Goal: Task Accomplishment & Management: Manage account settings

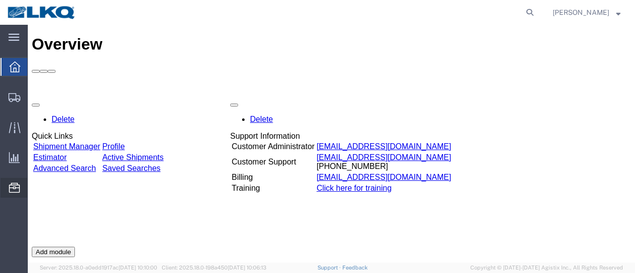
click at [0, 0] on span "Location Appointment" at bounding box center [0, 0] width 0 height 0
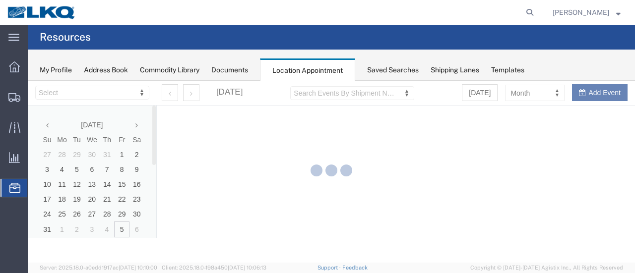
select select "28712"
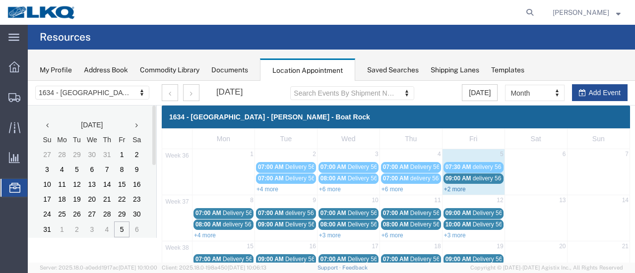
click at [445, 190] on link "+2 more" at bounding box center [455, 189] width 22 height 7
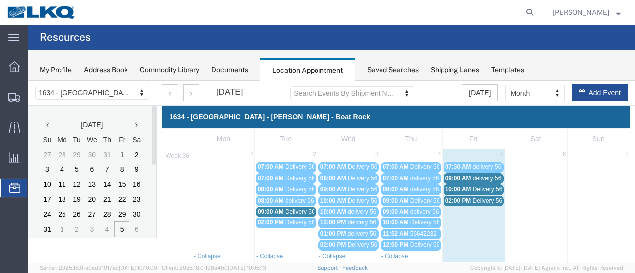
click at [475, 198] on span "Delivery 56684279" at bounding box center [497, 200] width 49 height 7
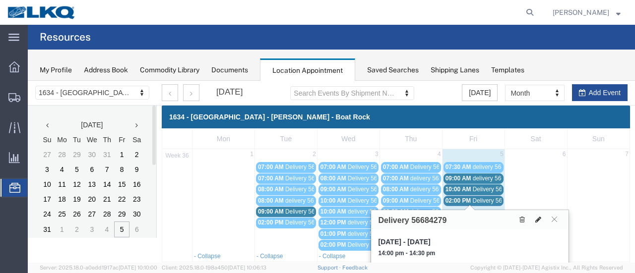
click at [539, 217] on icon at bounding box center [538, 219] width 6 height 7
select select "1"
select select
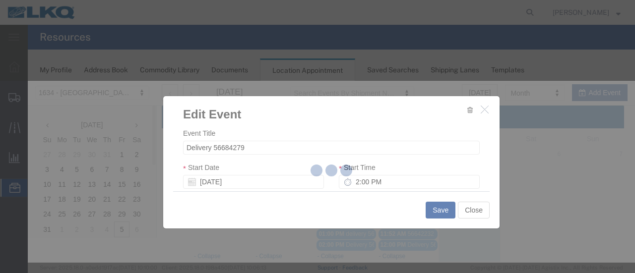
select select
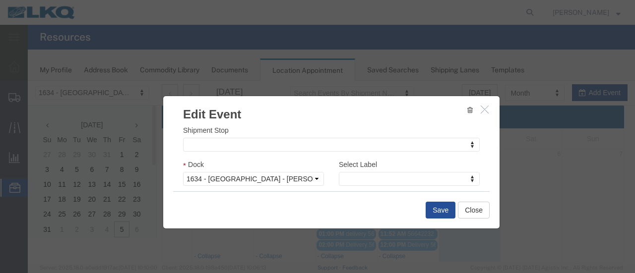
scroll to position [149, 0]
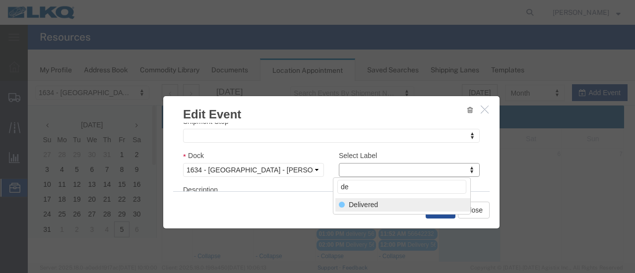
type input "de"
select select "40"
click at [437, 211] on button "Save" at bounding box center [440, 210] width 30 height 17
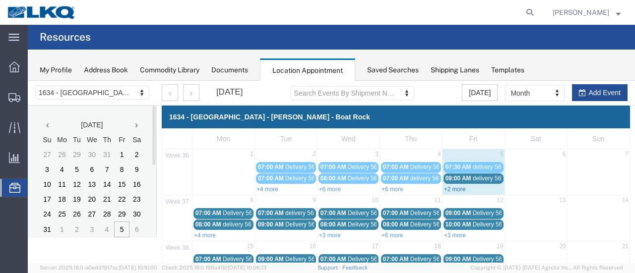
click at [447, 186] on link "+2 more" at bounding box center [455, 189] width 22 height 7
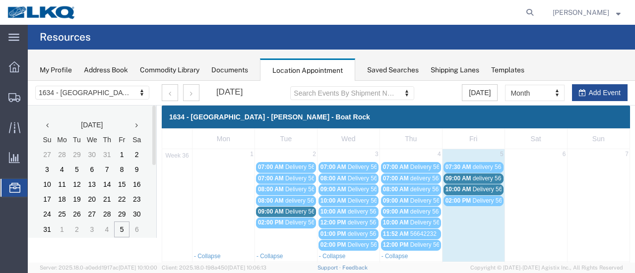
click at [479, 178] on span "delivery 56688767" at bounding box center [497, 178] width 48 height 7
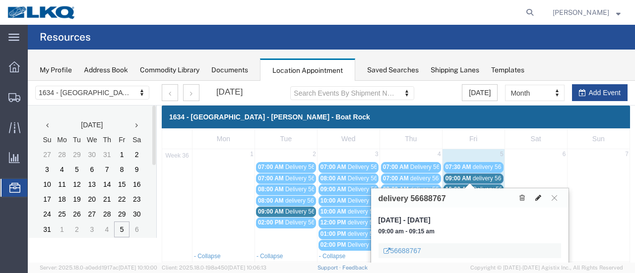
click at [537, 196] on icon at bounding box center [538, 197] width 6 height 7
select select "100"
select select "1"
select select
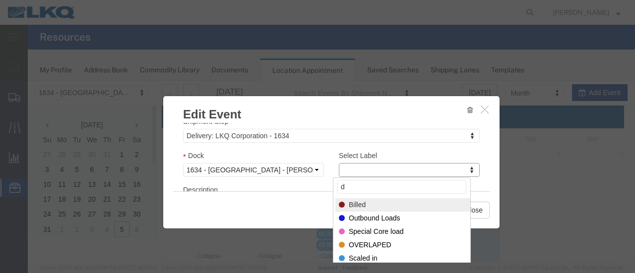
type input "de"
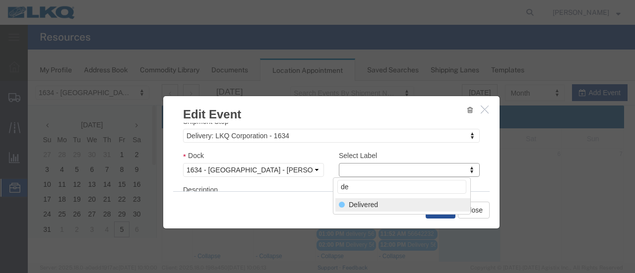
select select "40"
click at [430, 208] on button "Save" at bounding box center [440, 210] width 30 height 17
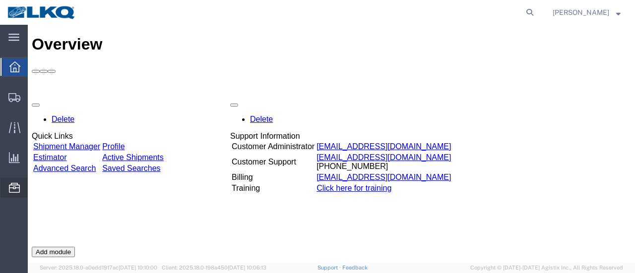
click at [0, 0] on span "Location Appointment" at bounding box center [0, 0] width 0 height 0
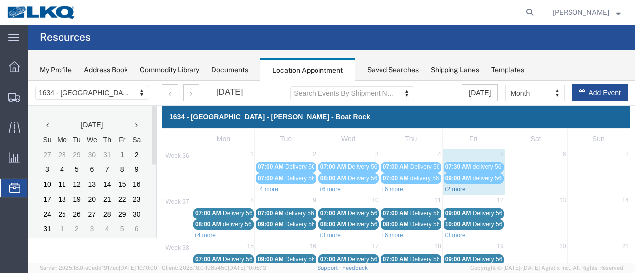
click at [447, 190] on link "+2 more" at bounding box center [455, 189] width 22 height 7
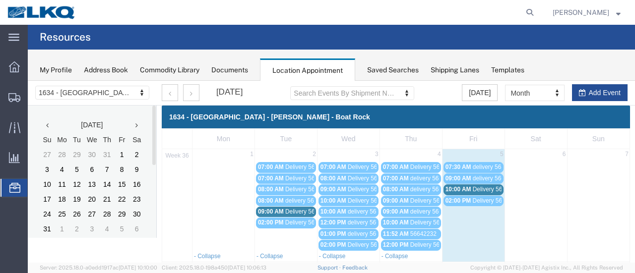
click at [479, 190] on span "Delivery 56342146" at bounding box center [497, 189] width 49 height 7
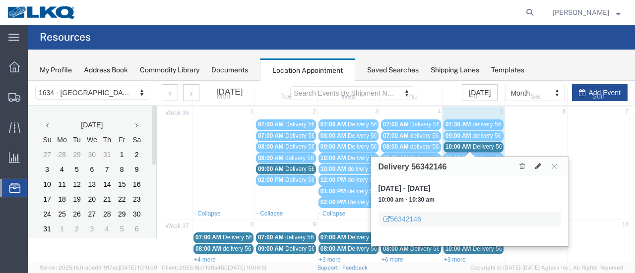
scroll to position [99, 0]
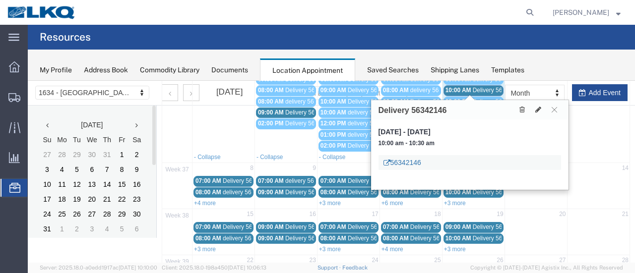
click at [402, 161] on link "56342146" at bounding box center [402, 163] width 38 height 10
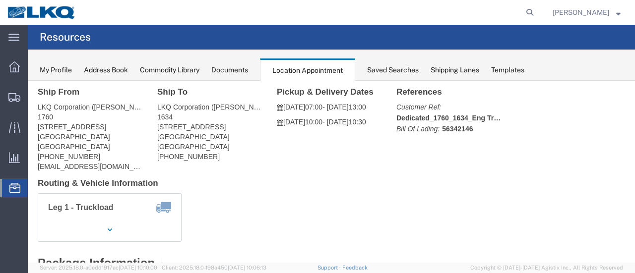
scroll to position [0, 0]
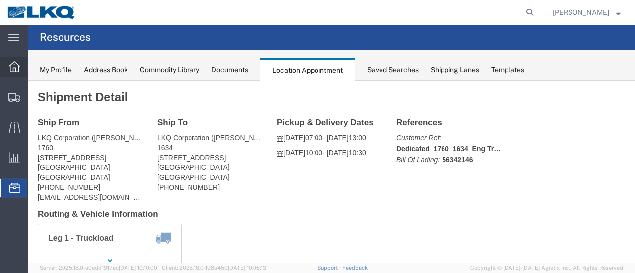
click at [9, 64] on icon at bounding box center [14, 66] width 11 height 11
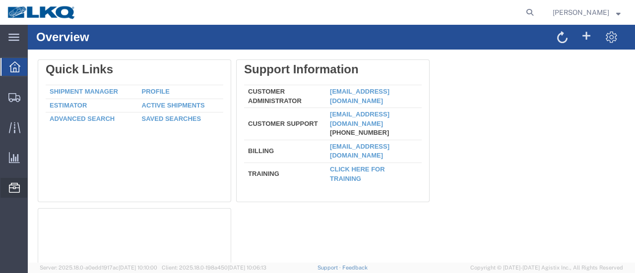
click at [0, 0] on span "Location Appointment" at bounding box center [0, 0] width 0 height 0
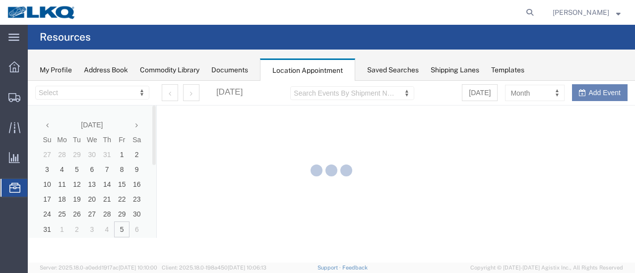
select select "28712"
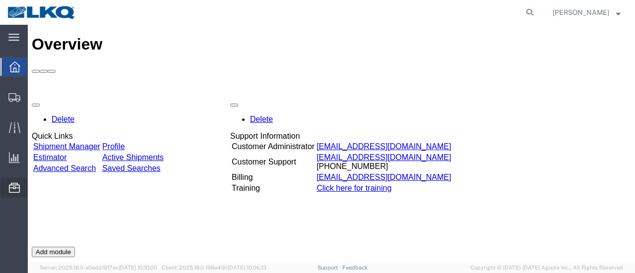
click at [0, 0] on span "Location Appointment" at bounding box center [0, 0] width 0 height 0
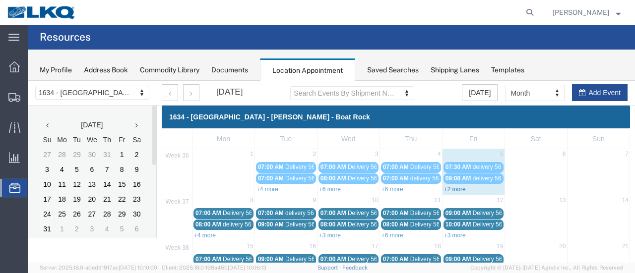
click at [448, 187] on link "+2 more" at bounding box center [455, 189] width 22 height 7
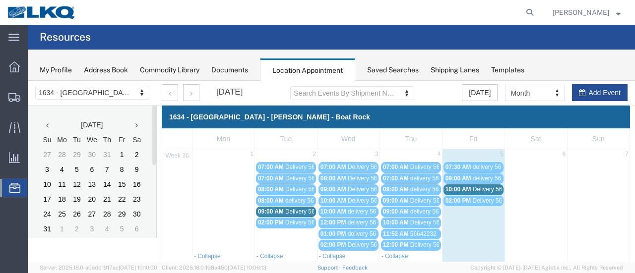
click at [479, 187] on span "Delivery 56342146" at bounding box center [497, 189] width 49 height 7
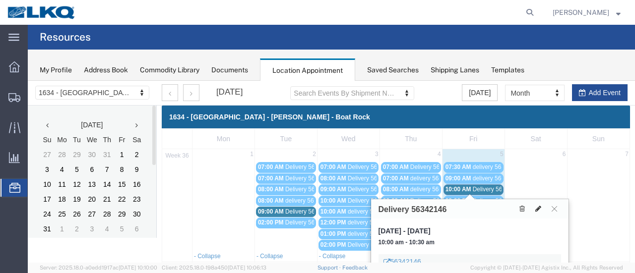
click at [537, 206] on icon at bounding box center [538, 208] width 6 height 7
select select "1"
select select
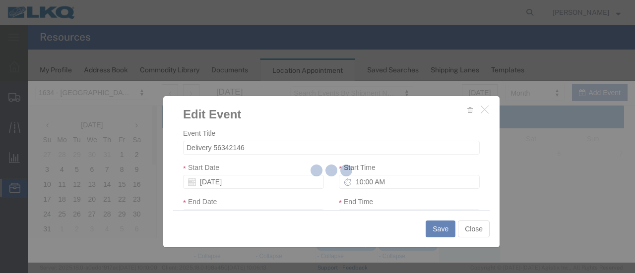
select select
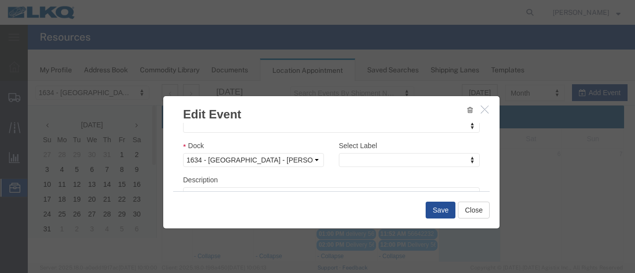
scroll to position [149, 0]
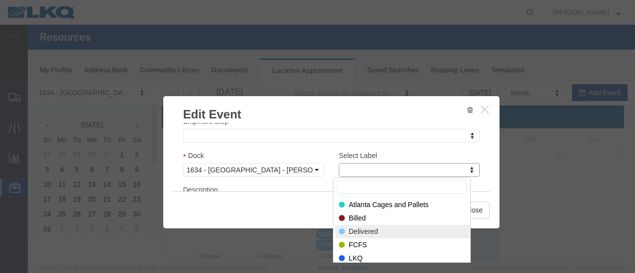
select select "40"
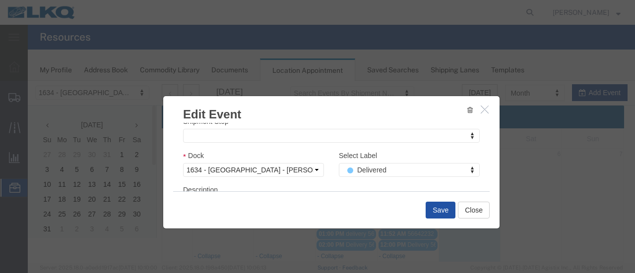
click at [439, 208] on button "Save" at bounding box center [440, 210] width 30 height 17
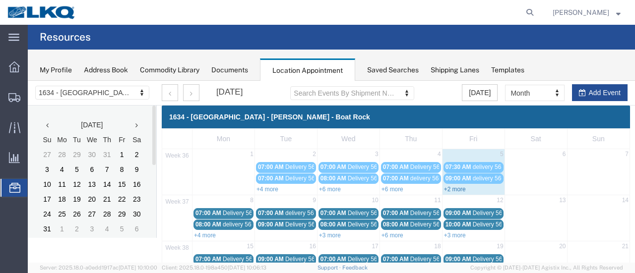
click at [449, 186] on link "+2 more" at bounding box center [455, 189] width 22 height 7
